Goal: Check status: Check status

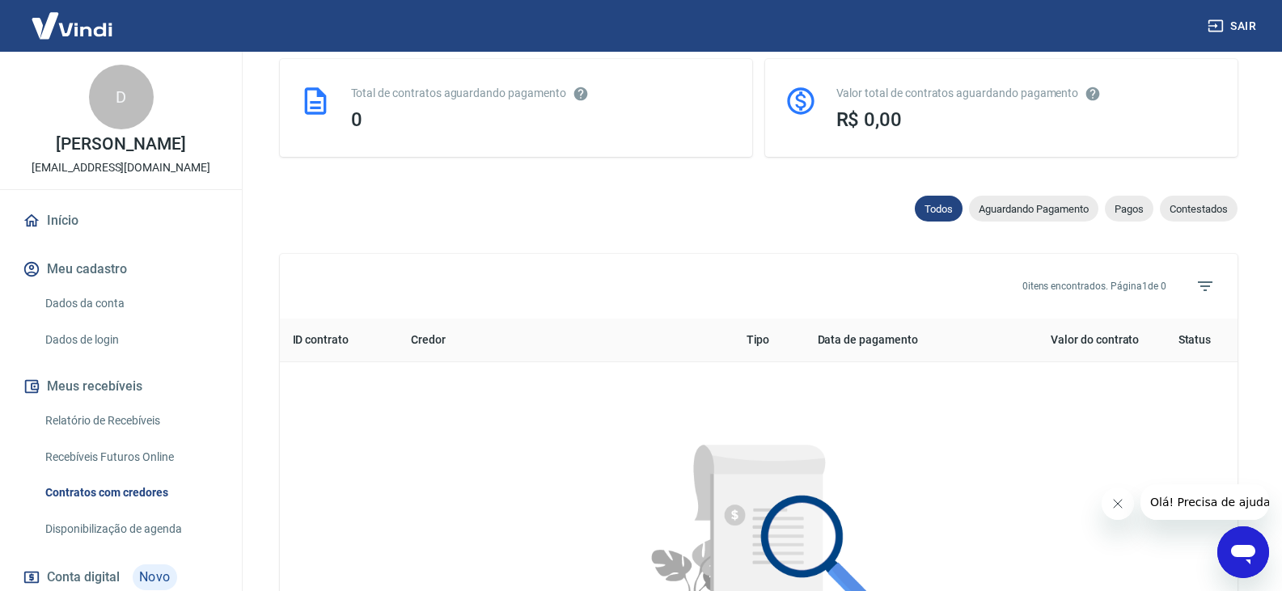
scroll to position [404, 0]
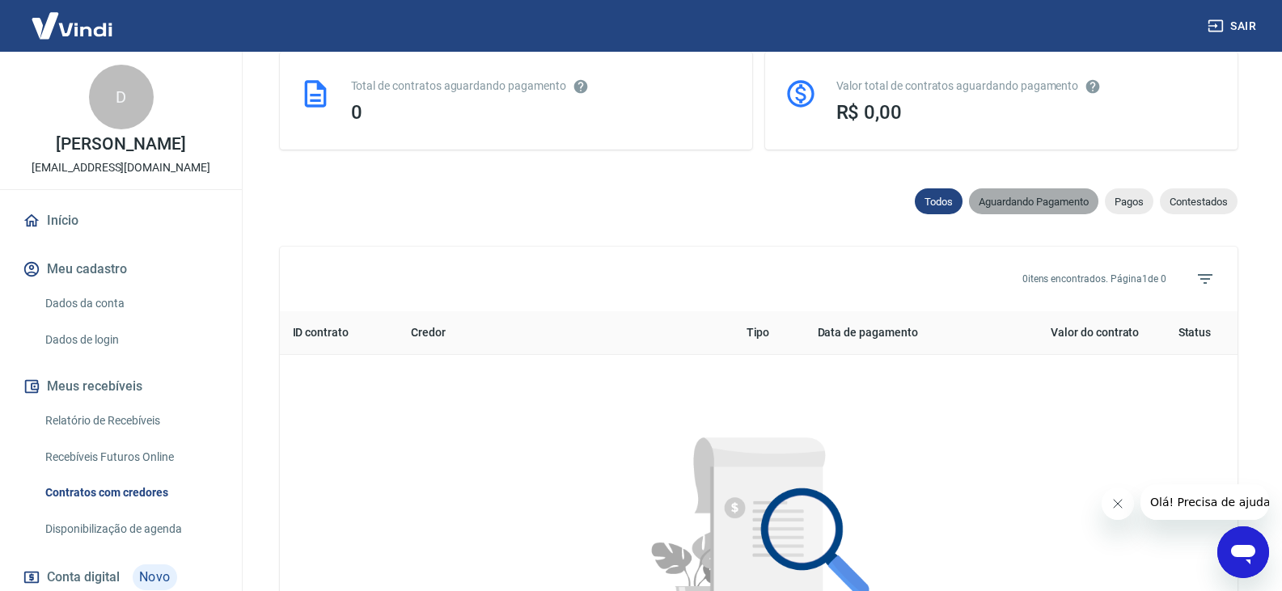
click at [1012, 198] on span "Aguardando Pagamento" at bounding box center [1033, 202] width 129 height 12
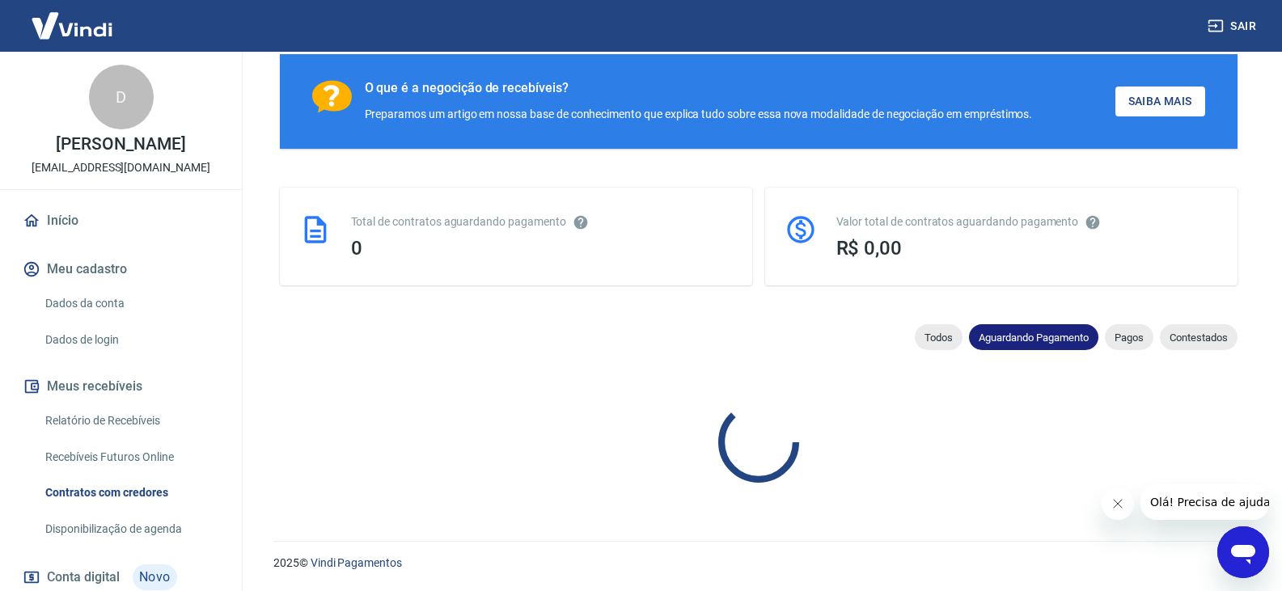
scroll to position [404, 0]
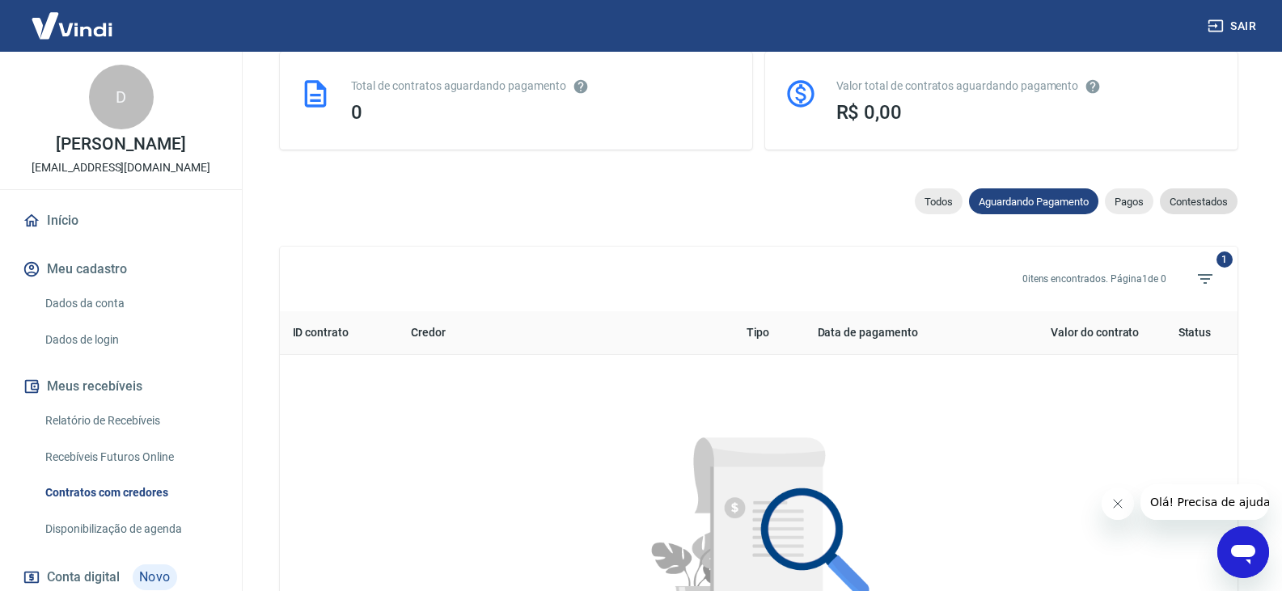
click at [1192, 196] on span "Contestados" at bounding box center [1198, 202] width 78 height 12
select select "rejected"
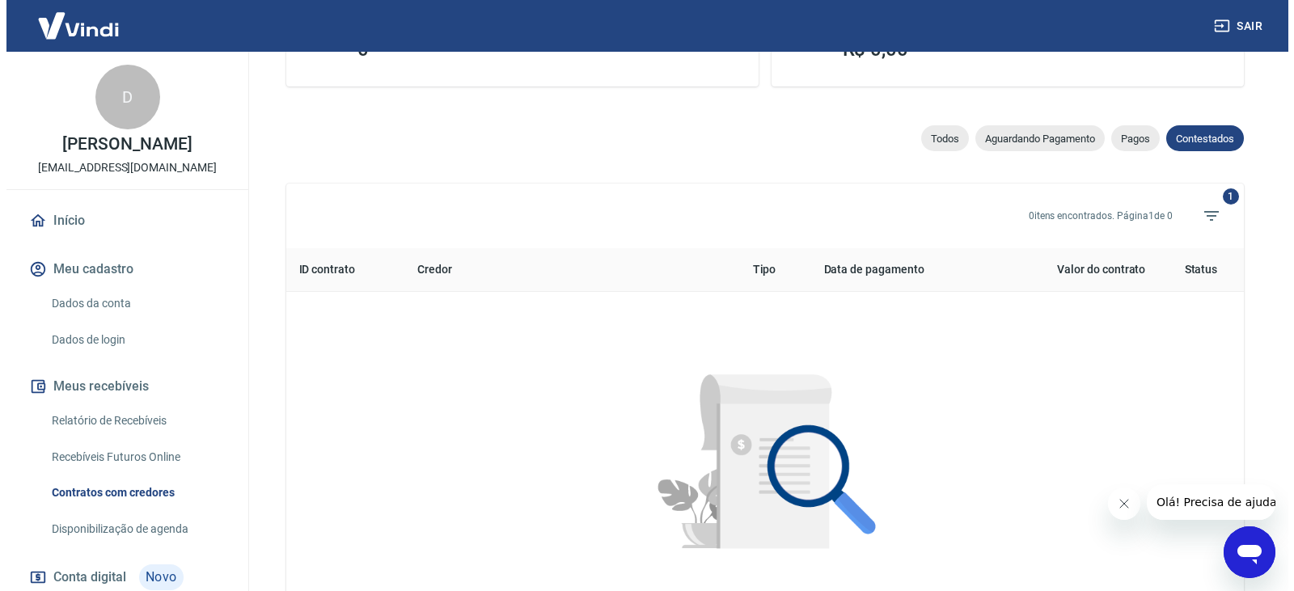
scroll to position [566, 0]
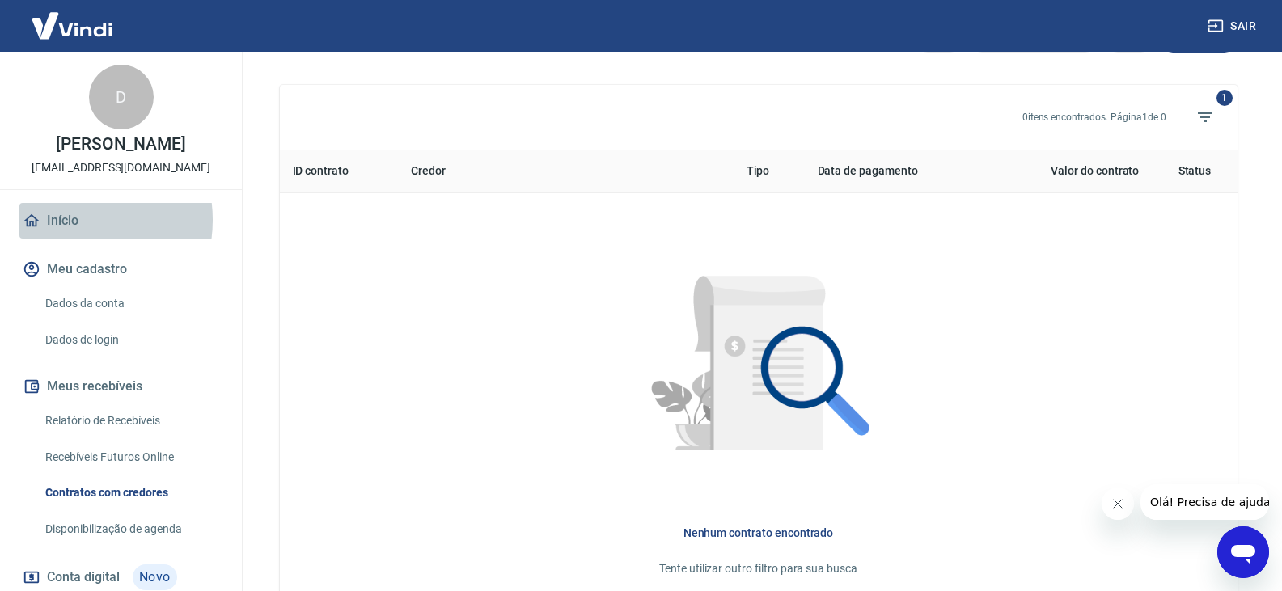
click at [71, 220] on link "Início" at bounding box center [120, 221] width 203 height 36
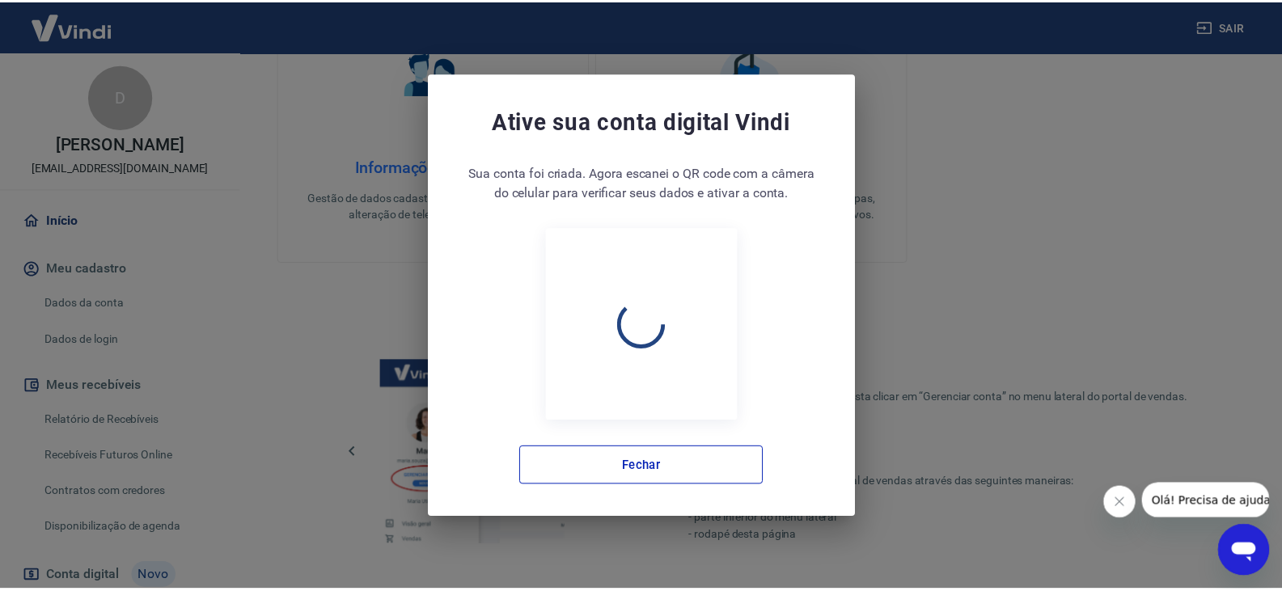
scroll to position [580, 0]
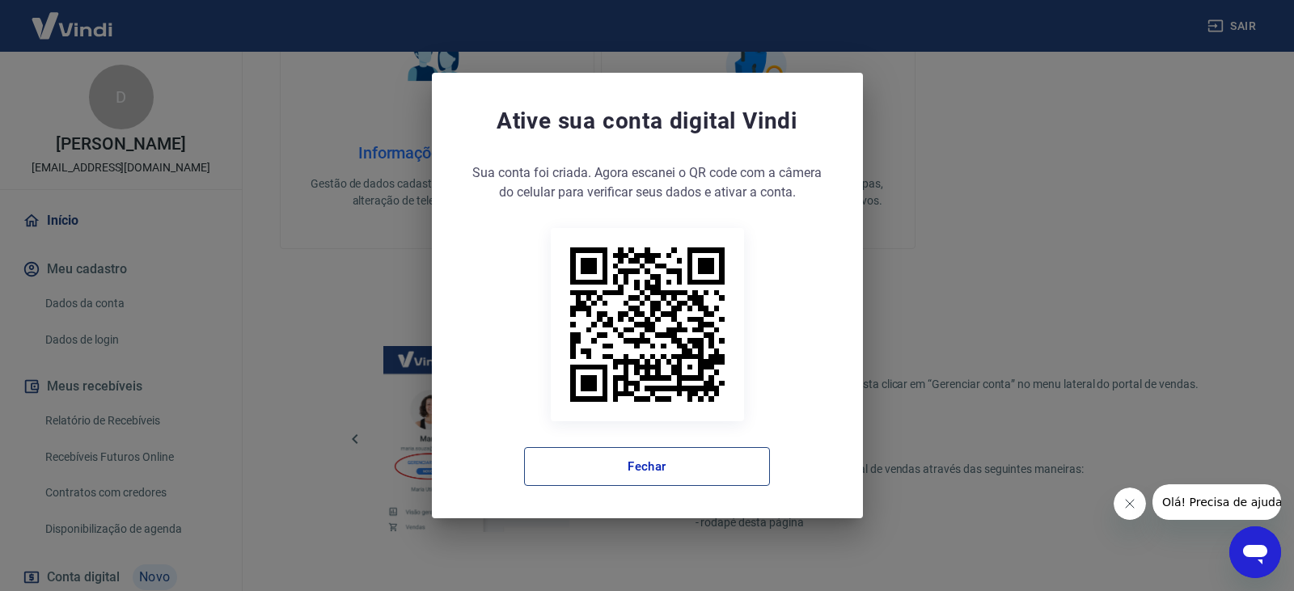
click at [631, 471] on button "Fechar" at bounding box center [647, 466] width 246 height 39
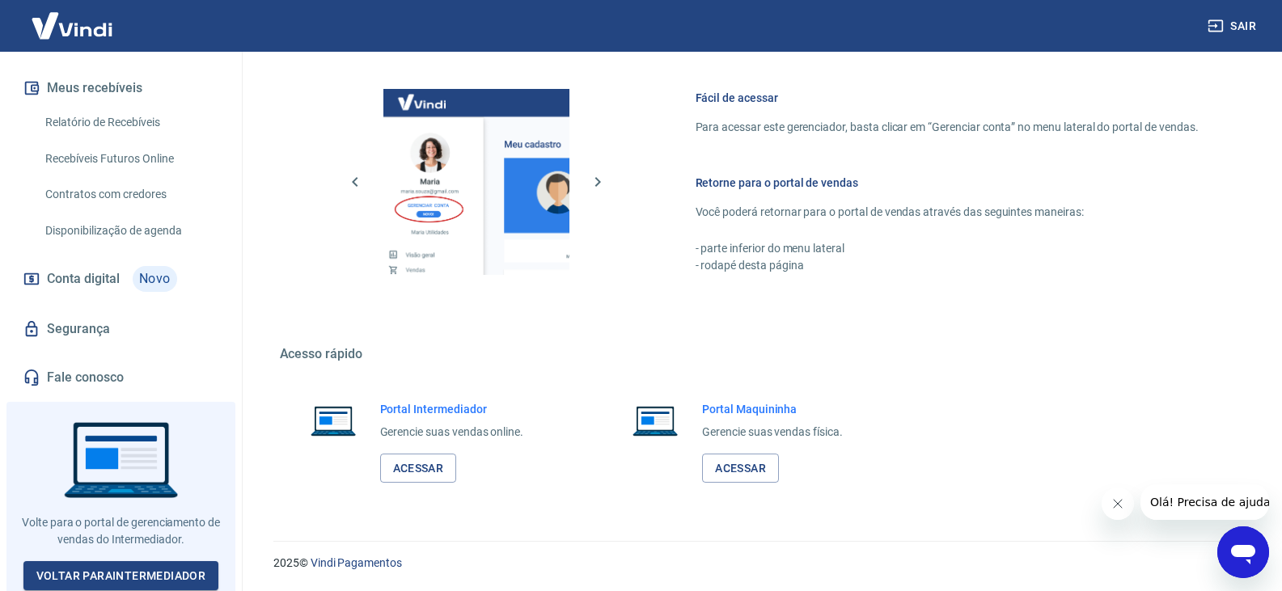
scroll to position [218, 0]
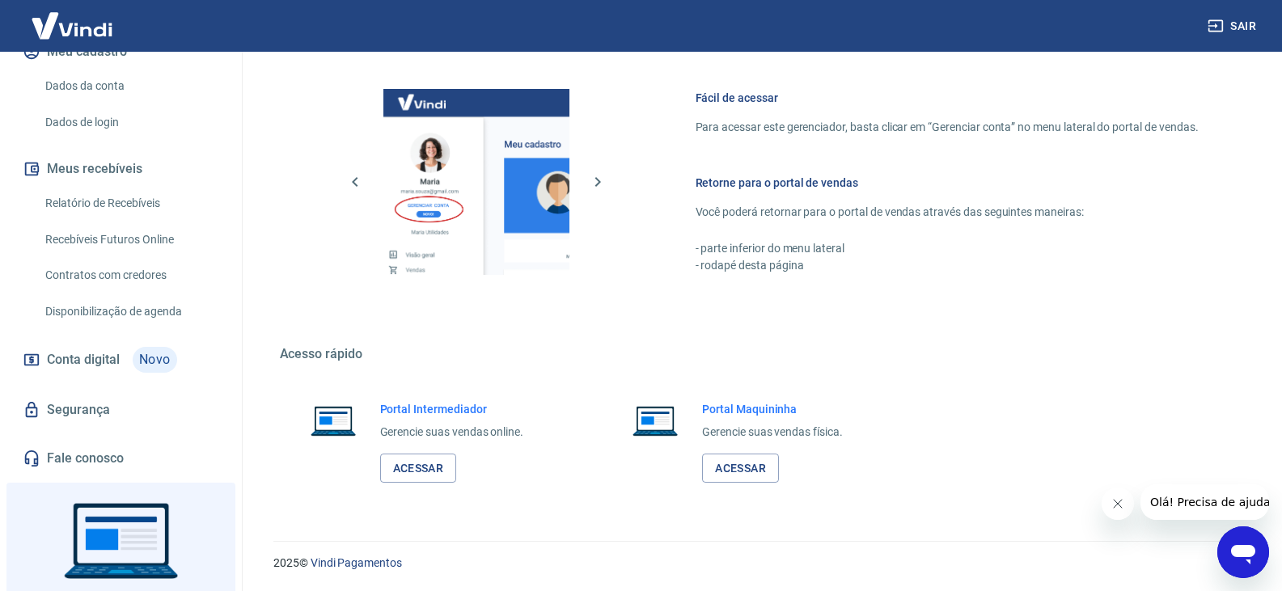
click at [119, 245] on link "Recebíveis Futuros Online" at bounding box center [131, 239] width 184 height 33
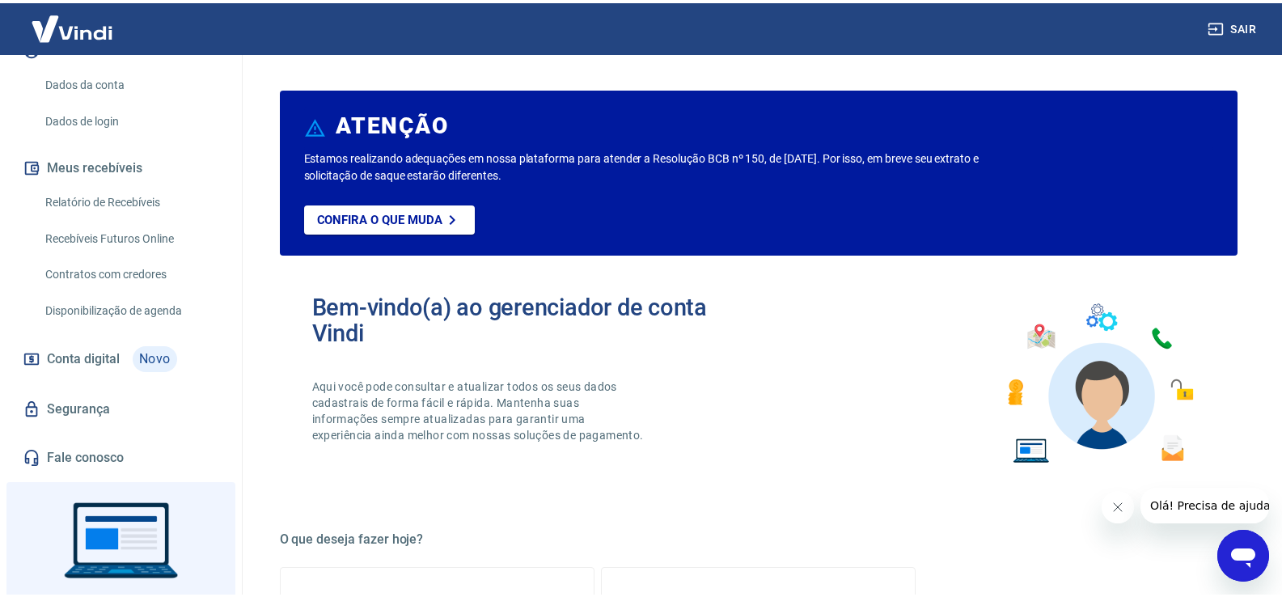
scroll to position [243, 0]
